Goal: Transaction & Acquisition: Purchase product/service

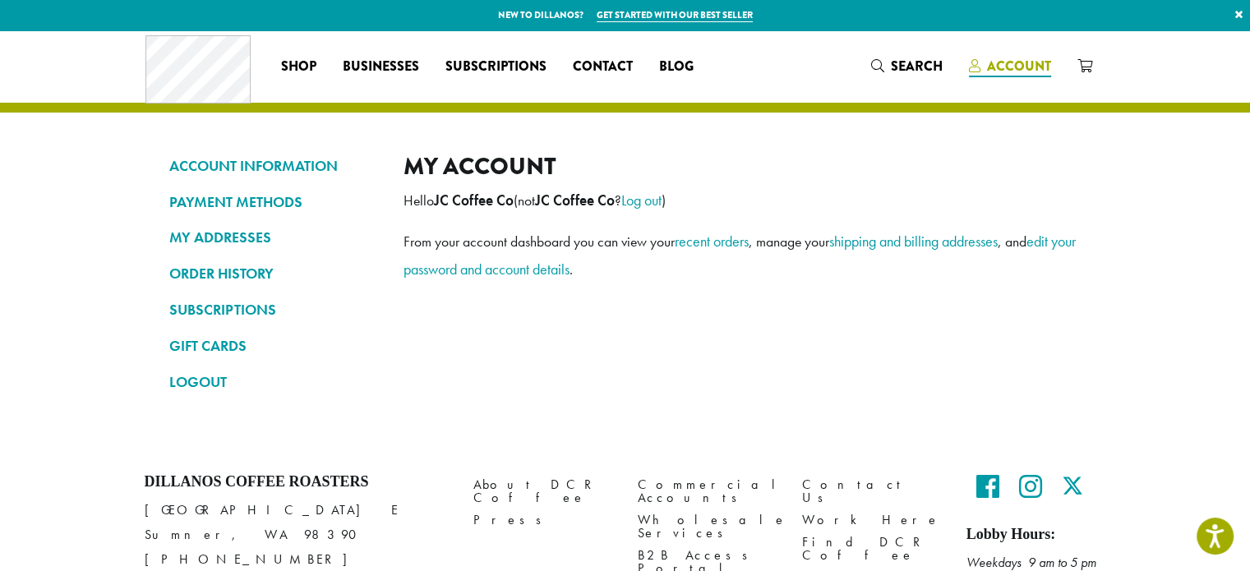
click at [1009, 67] on span "Account" at bounding box center [1019, 66] width 64 height 19
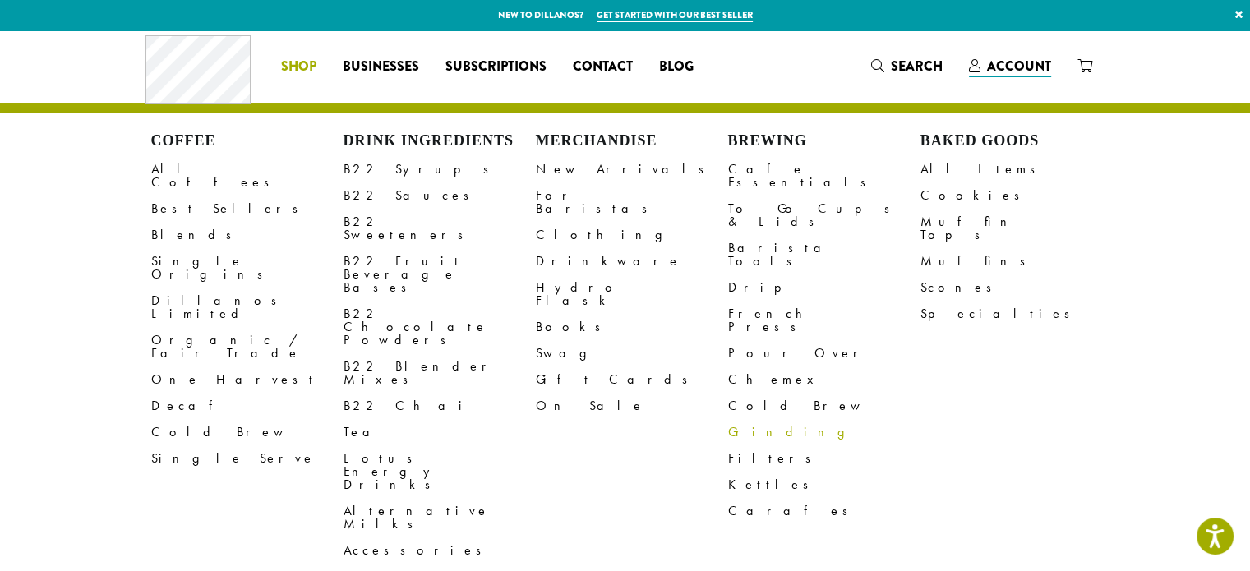
click at [882, 62] on icon "Search" at bounding box center [877, 65] width 13 height 13
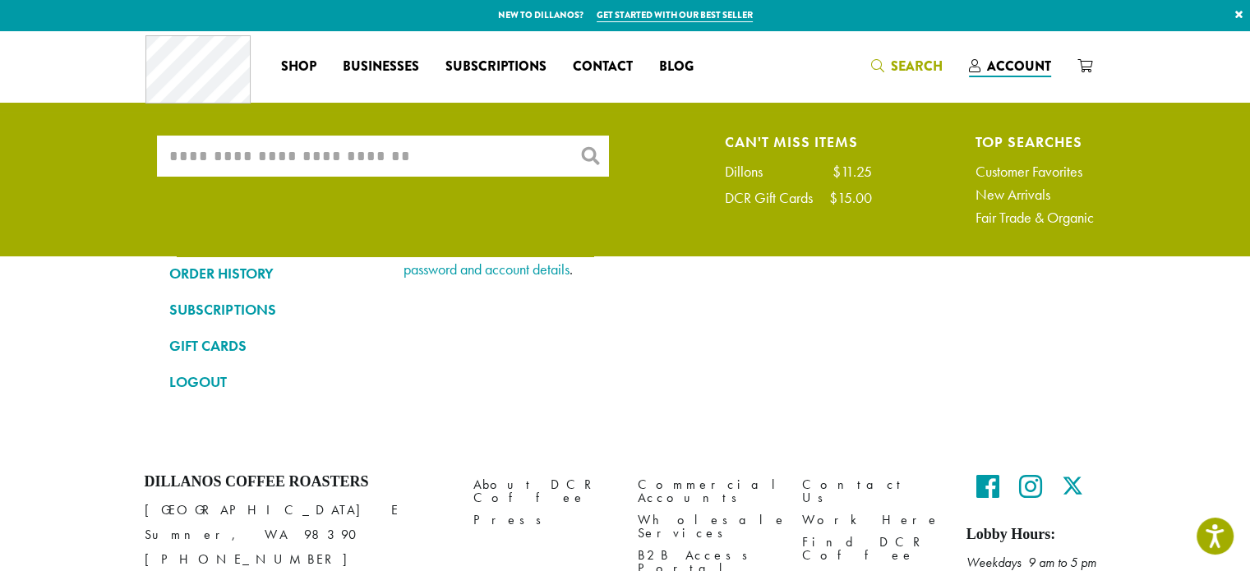
click at [375, 151] on input "What are you searching for?" at bounding box center [383, 156] width 452 height 41
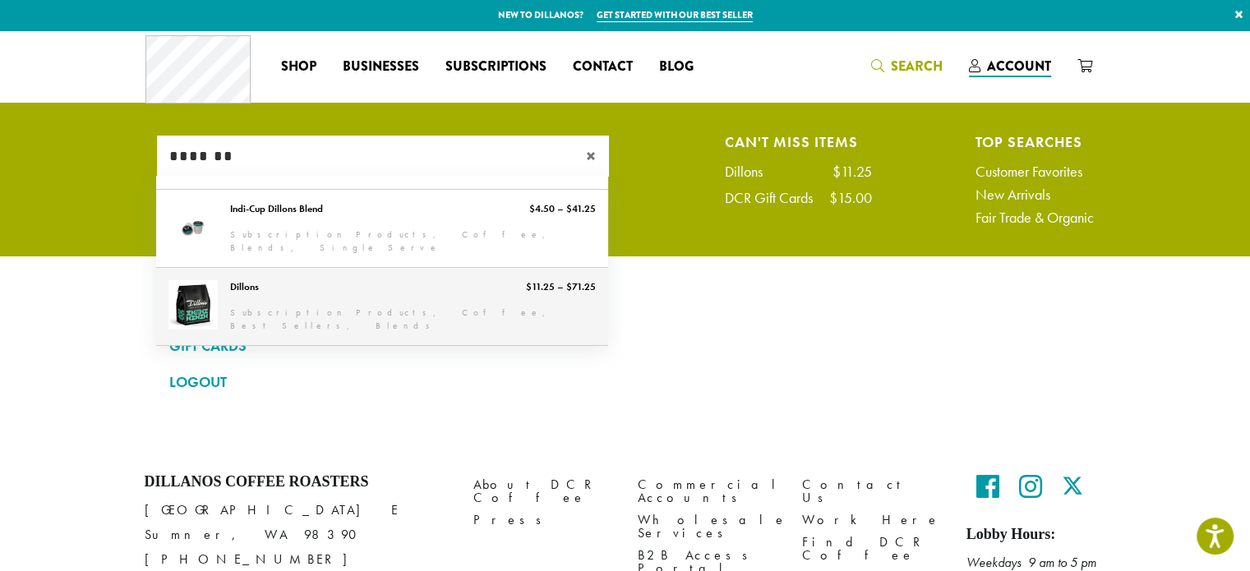
type input "*******"
click at [205, 290] on link "Dillons" at bounding box center [382, 306] width 452 height 77
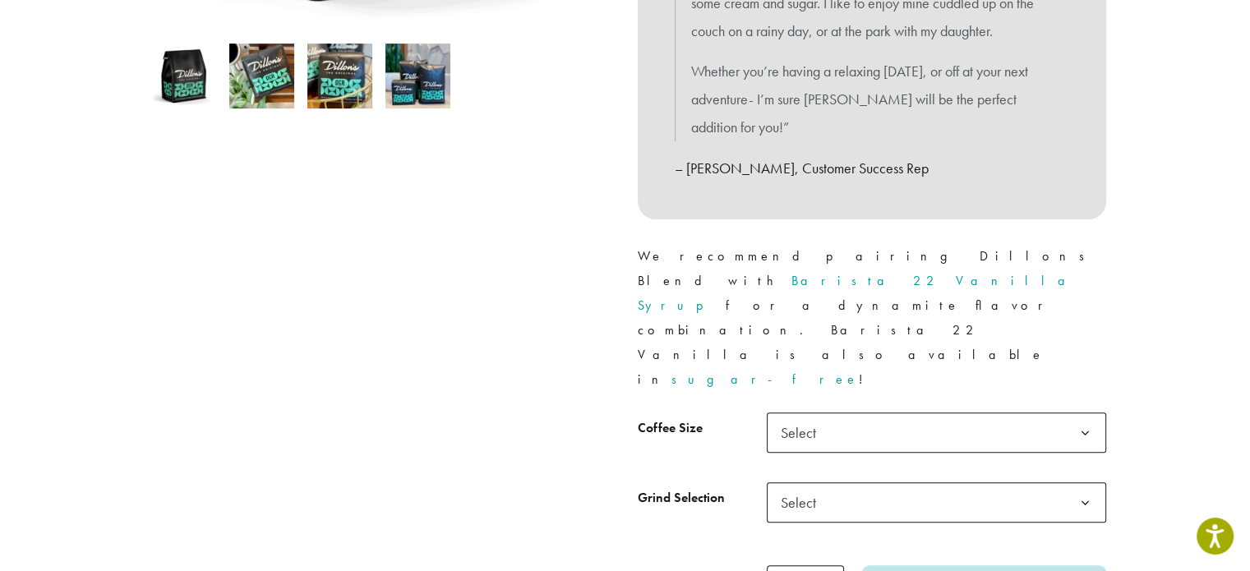
scroll to position [635, 0]
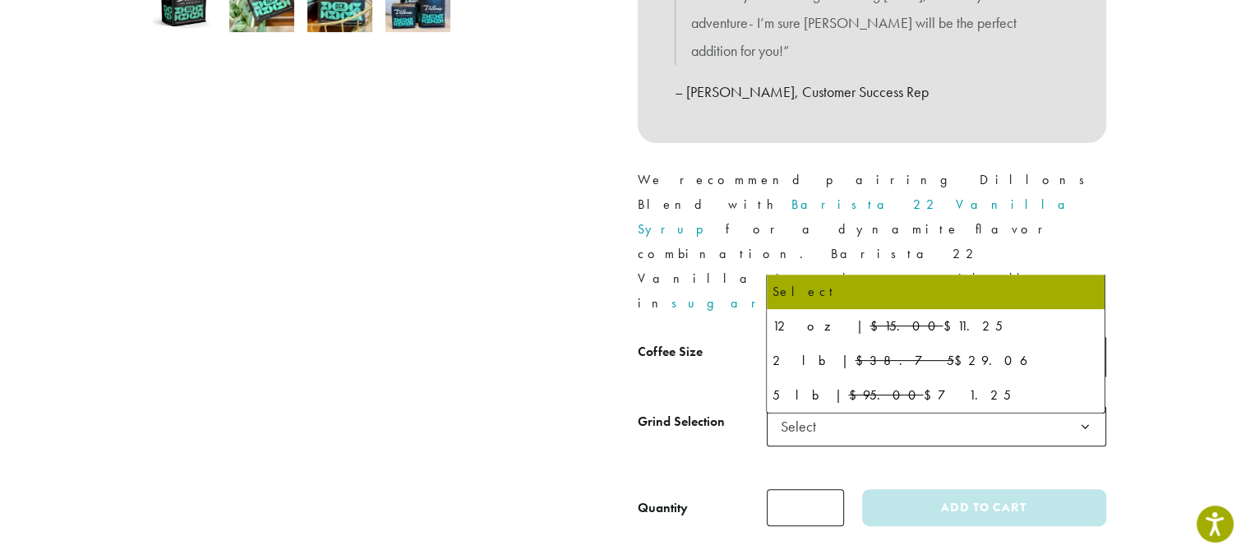
click at [1082, 337] on b at bounding box center [1085, 357] width 40 height 40
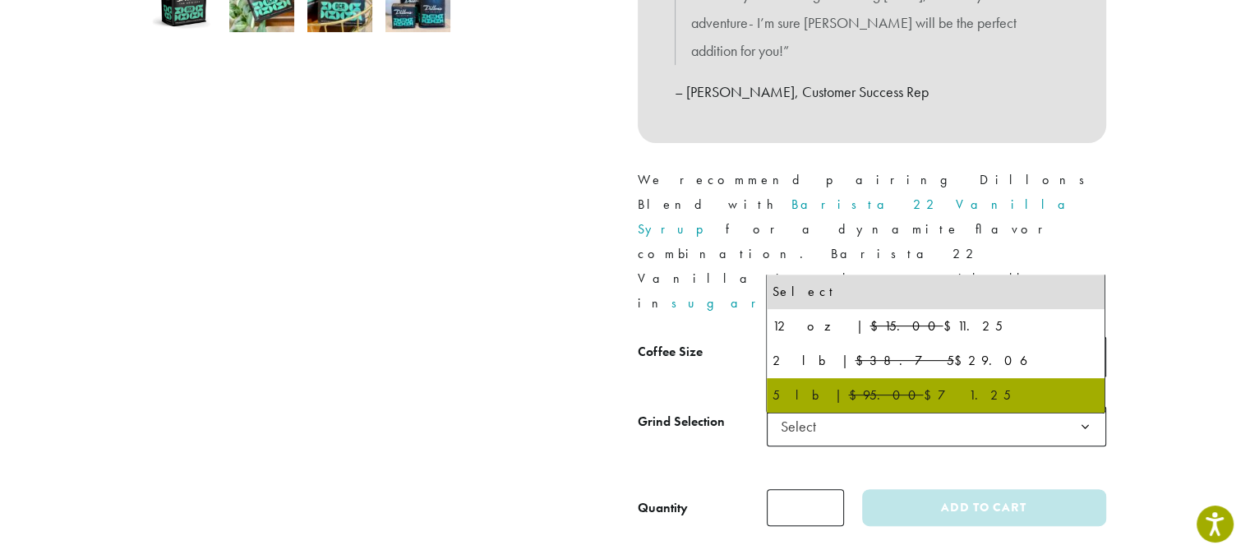
select select "**********"
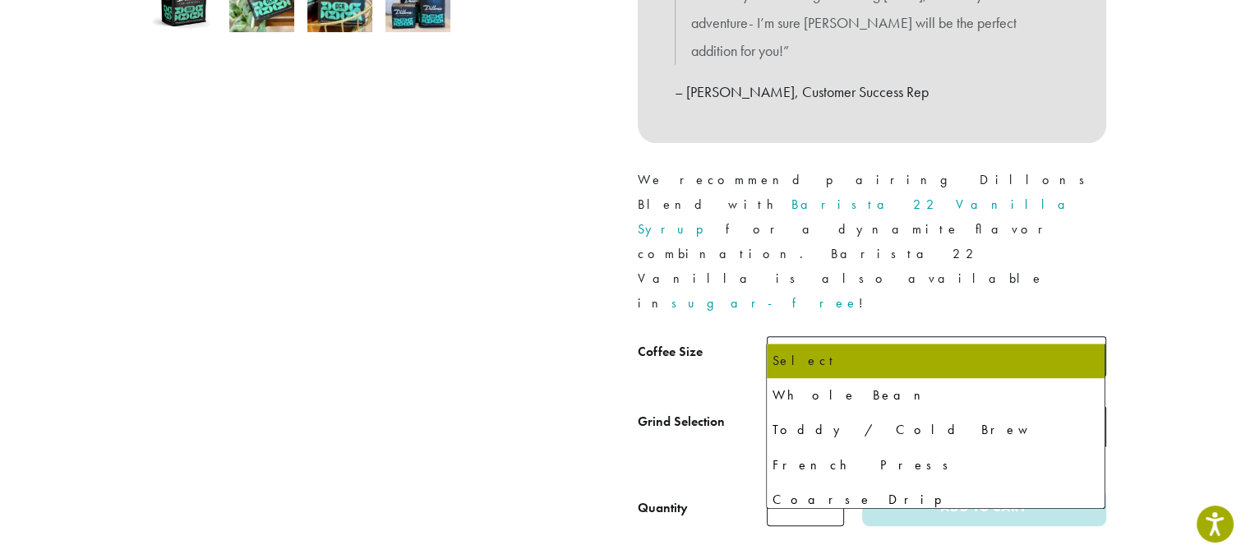
click at [890, 406] on span "Select" at bounding box center [936, 426] width 339 height 40
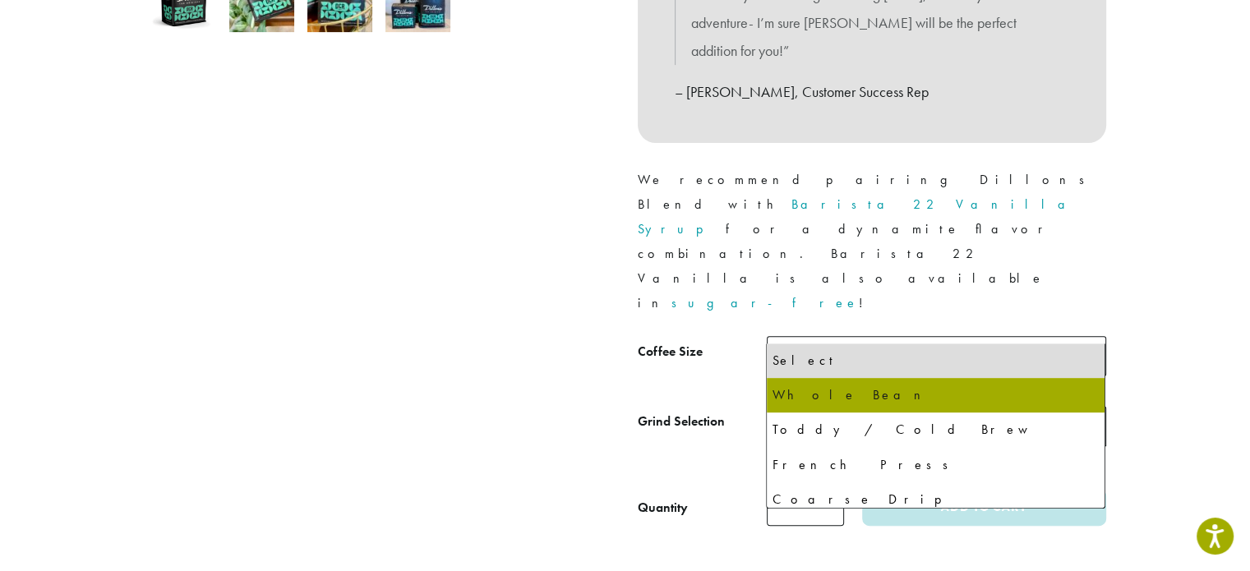
select select "**********"
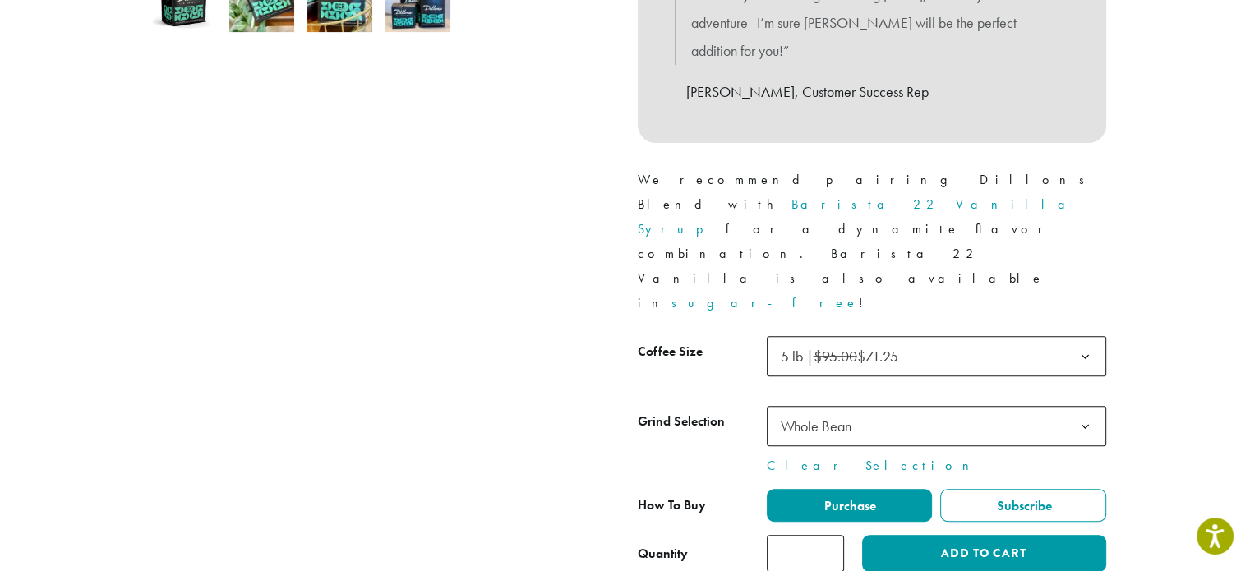
type input "*"
click at [832, 535] on input "*" at bounding box center [805, 553] width 77 height 37
click at [981, 535] on button "Add to cart" at bounding box center [983, 553] width 243 height 37
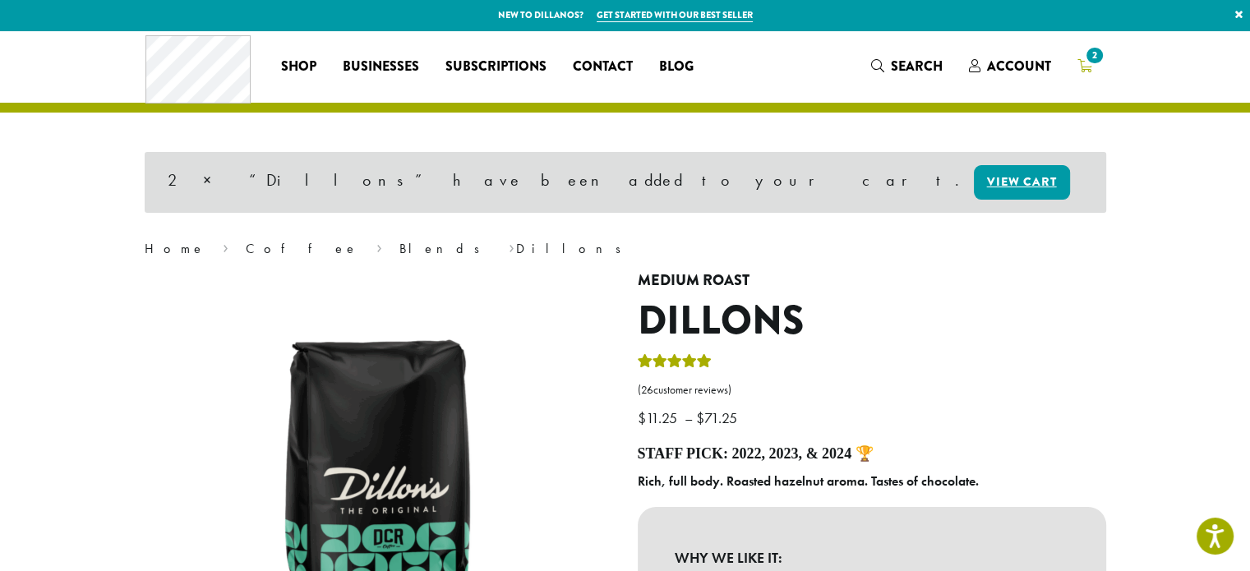
drag, startPoint x: 1088, startPoint y: 71, endPoint x: 1086, endPoint y: 55, distance: 15.7
click at [1086, 55] on span "2" at bounding box center [1094, 55] width 22 height 22
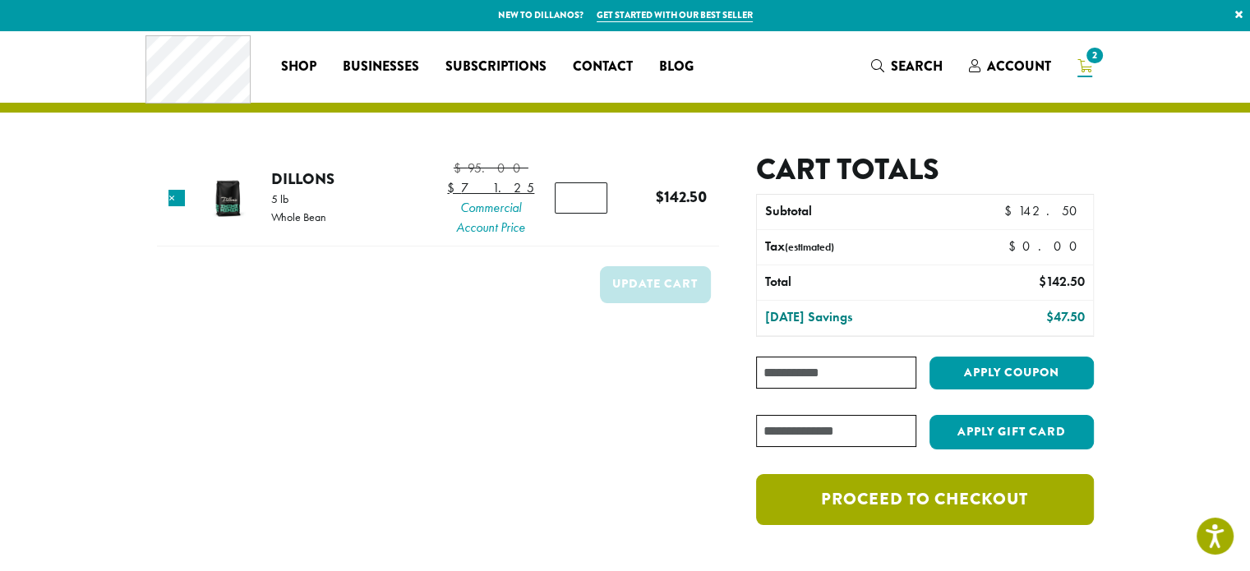
click at [929, 505] on link "Proceed to checkout" at bounding box center [924, 499] width 337 height 51
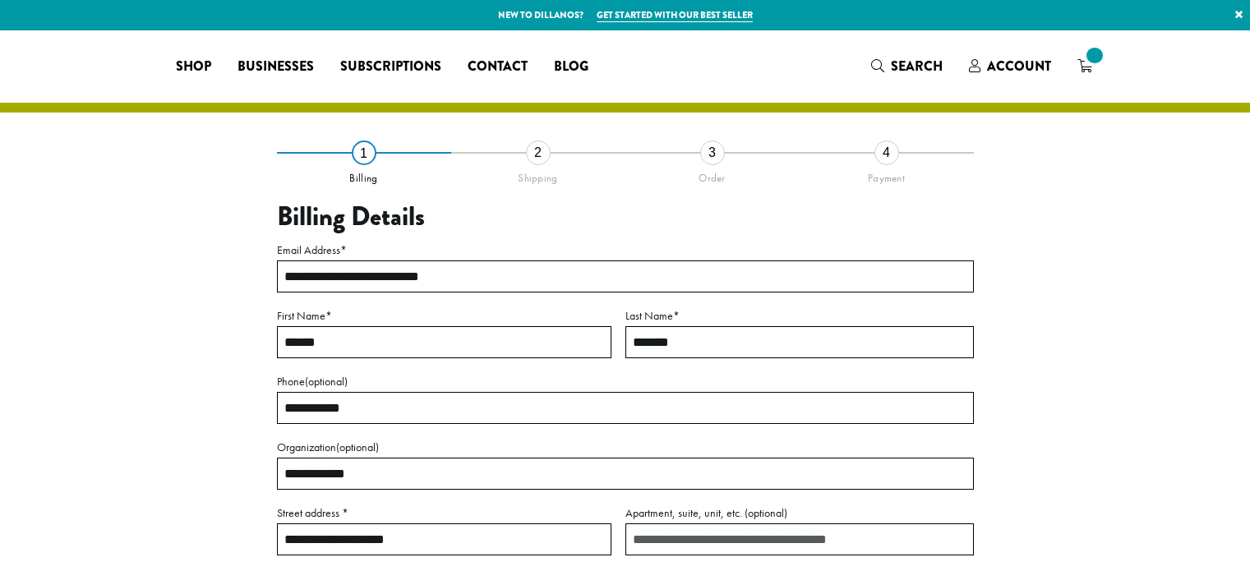
select select "**"
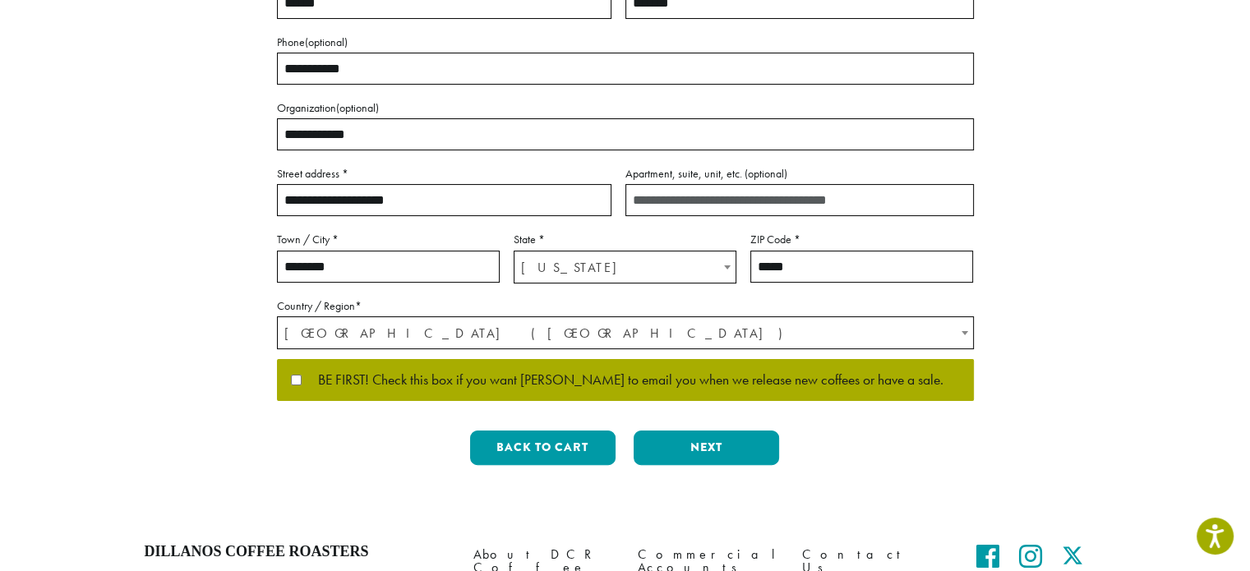
scroll to position [383, 0]
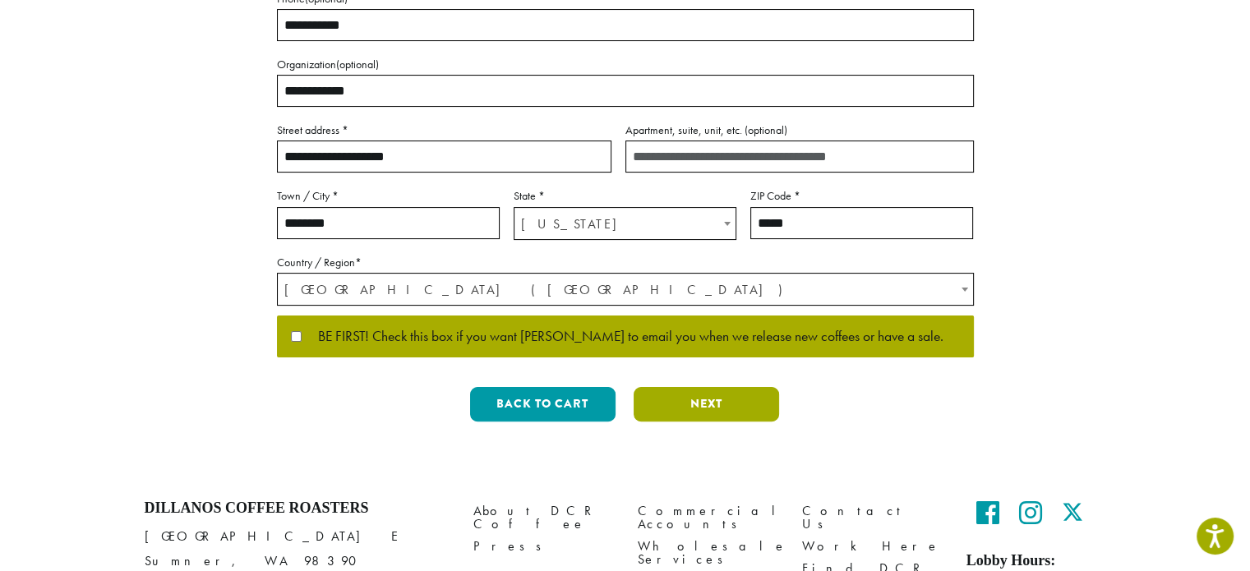
click at [696, 399] on button "Next" at bounding box center [706, 404] width 145 height 35
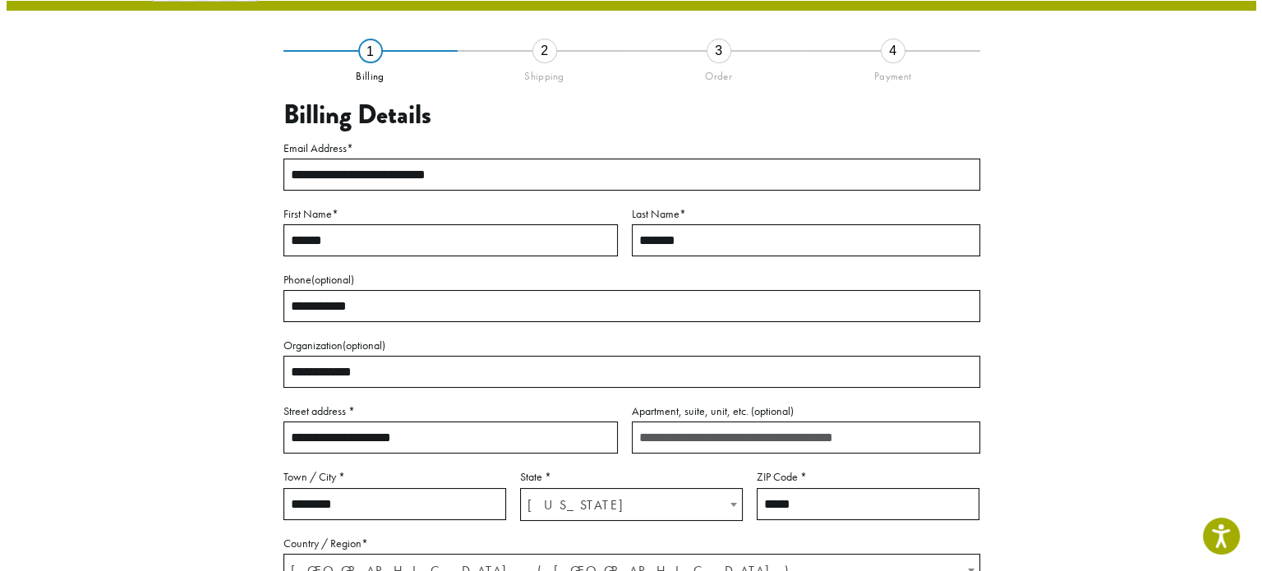
scroll to position [94, 0]
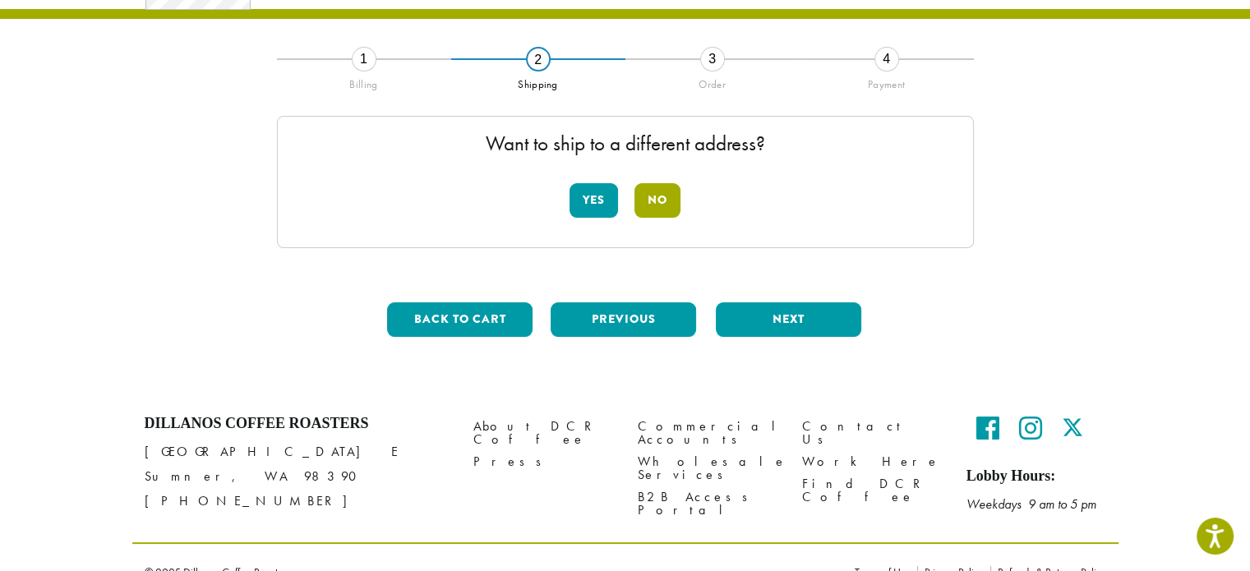
click at [671, 202] on button "No" at bounding box center [657, 200] width 46 height 35
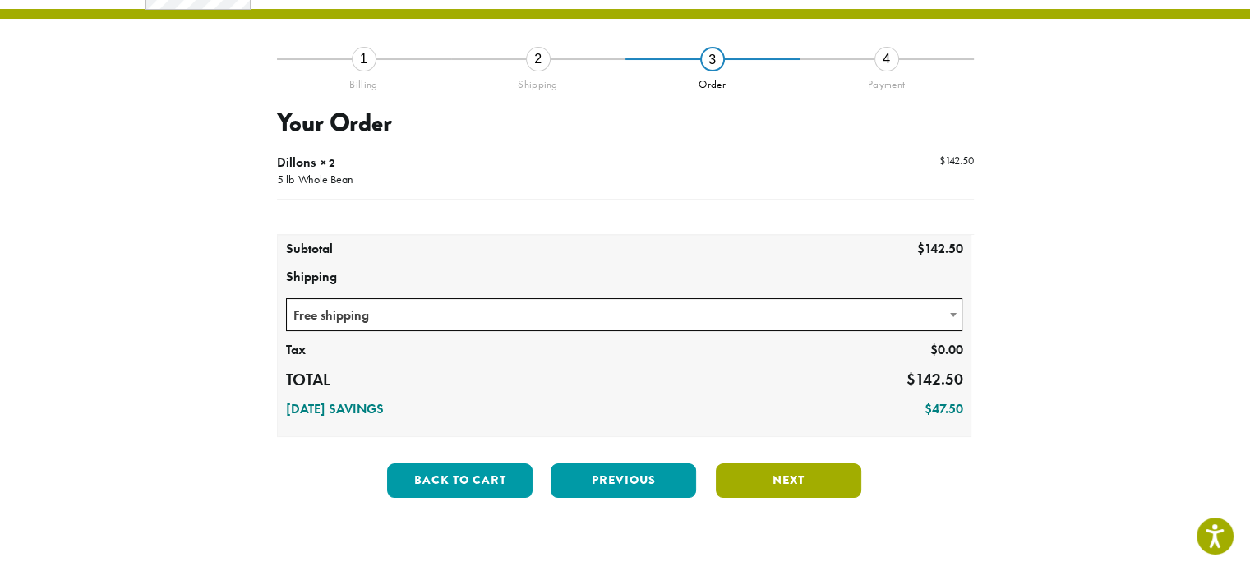
click at [798, 476] on button "Next" at bounding box center [788, 481] width 145 height 35
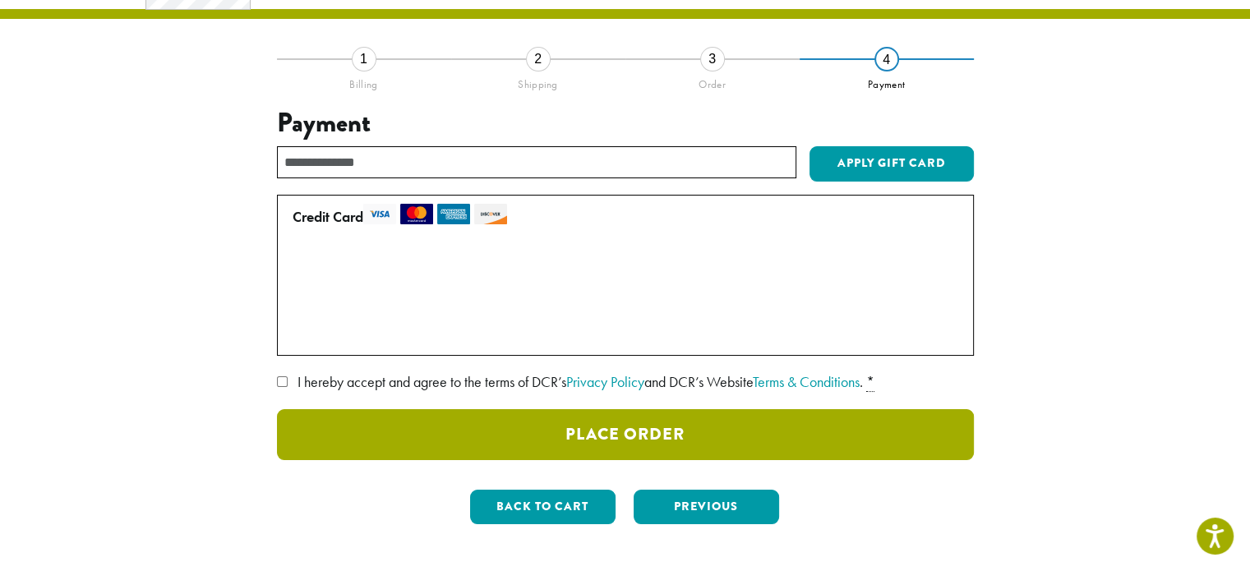
click at [602, 436] on button "Place Order" at bounding box center [625, 434] width 697 height 51
